Goal: Task Accomplishment & Management: Use online tool/utility

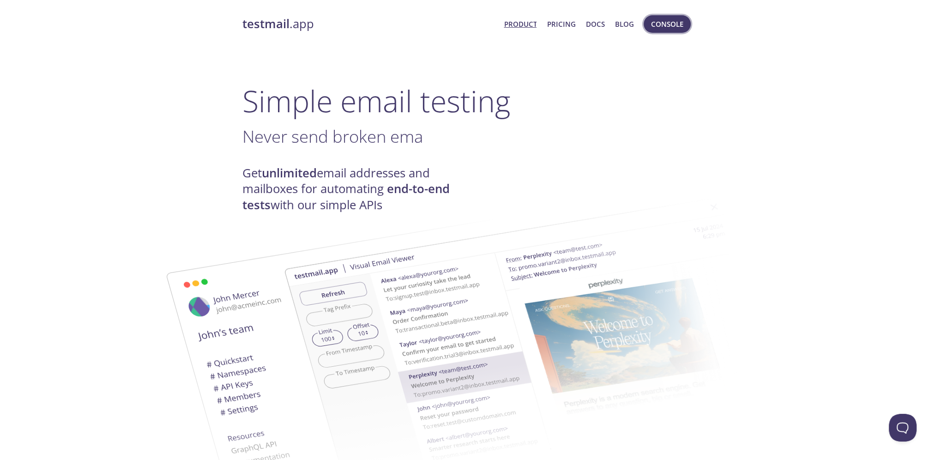
click at [573, 24] on span "Console" at bounding box center [667, 24] width 32 height 12
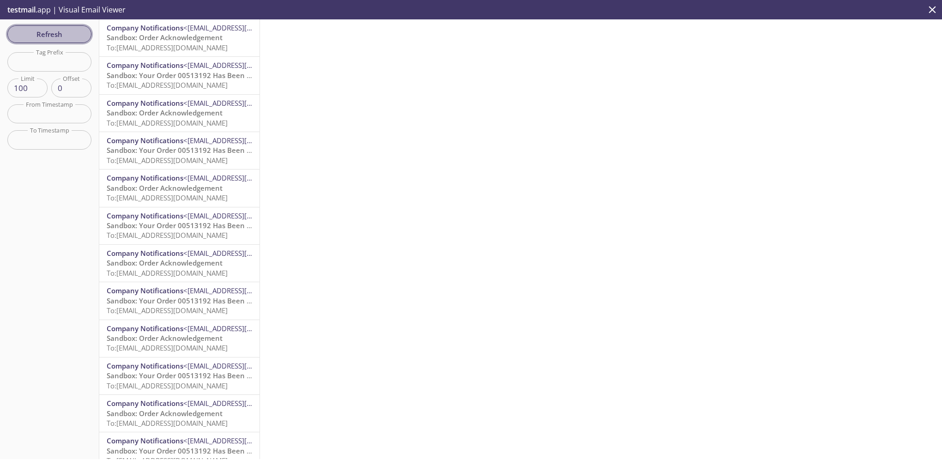
click at [46, 33] on span "Refresh" at bounding box center [49, 34] width 69 height 12
click at [179, 79] on span "Sandbox: Your Order 00513192 Has Been Confirmed" at bounding box center [194, 75] width 175 height 9
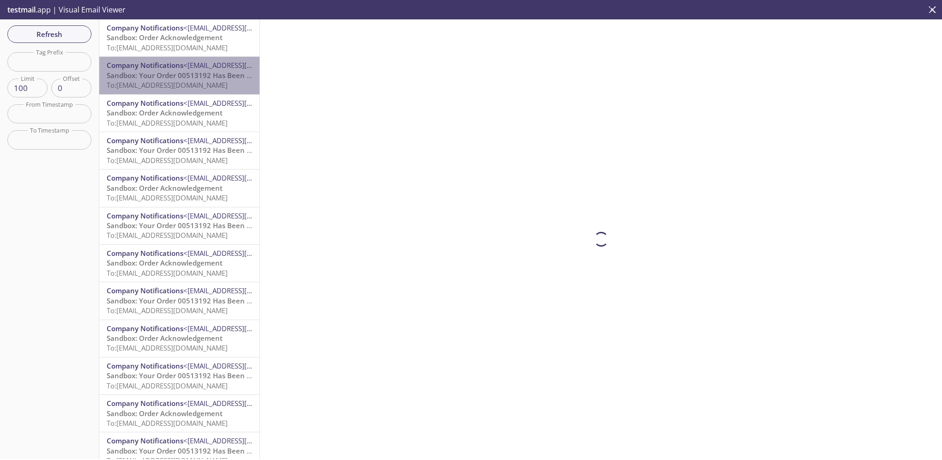
click at [179, 79] on span "Sandbox: Your Order 00513192 Has Been Confirmed" at bounding box center [194, 75] width 175 height 9
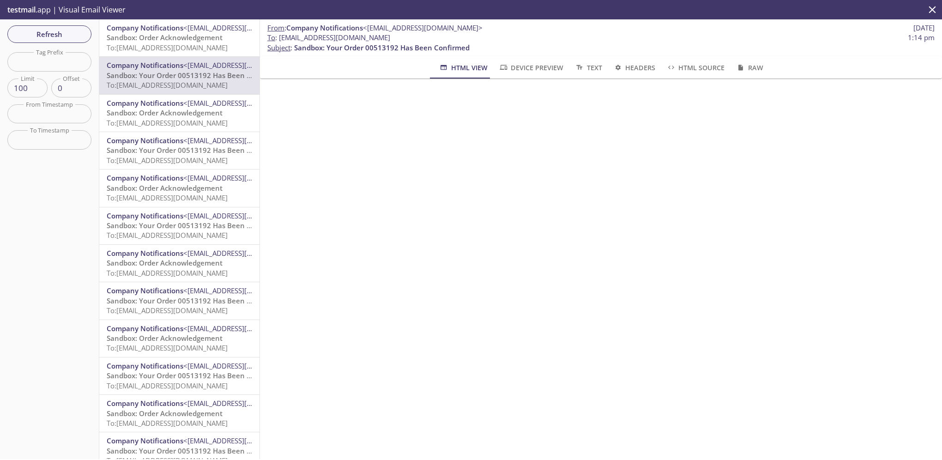
drag, startPoint x: 376, startPoint y: 37, endPoint x: 438, endPoint y: 38, distance: 61.9
click at [438, 38] on span "To : ecommerce.productconfirm@inbox.testmail.app 1:14 pm" at bounding box center [600, 38] width 667 height 10
copy span "inbox.testmail.app"
click at [40, 30] on span "Refresh" at bounding box center [49, 34] width 69 height 12
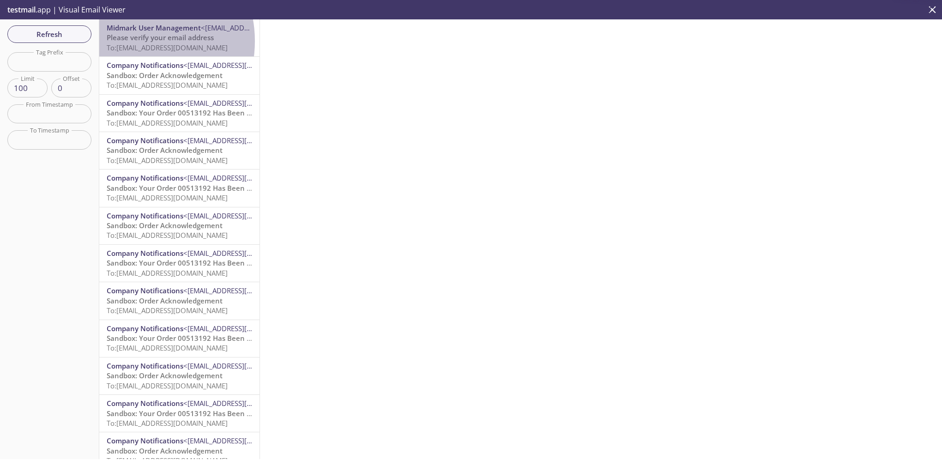
click at [129, 41] on span "Please verify your email address" at bounding box center [160, 37] width 107 height 9
